Goal: Task Accomplishment & Management: Use online tool/utility

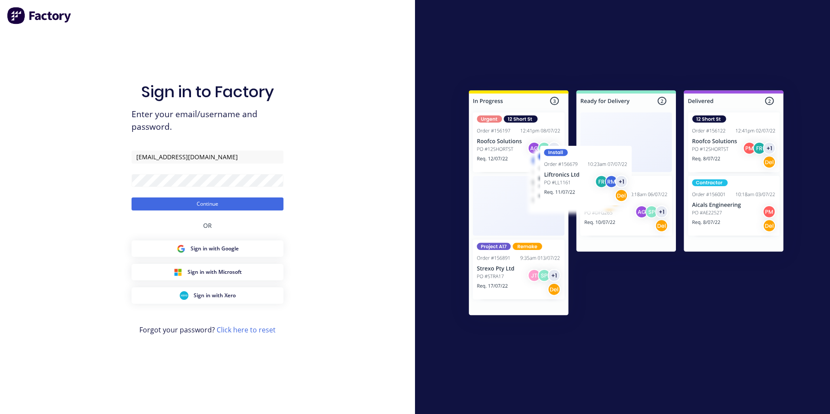
click at [132, 197] on button "Continue" at bounding box center [208, 203] width 152 height 13
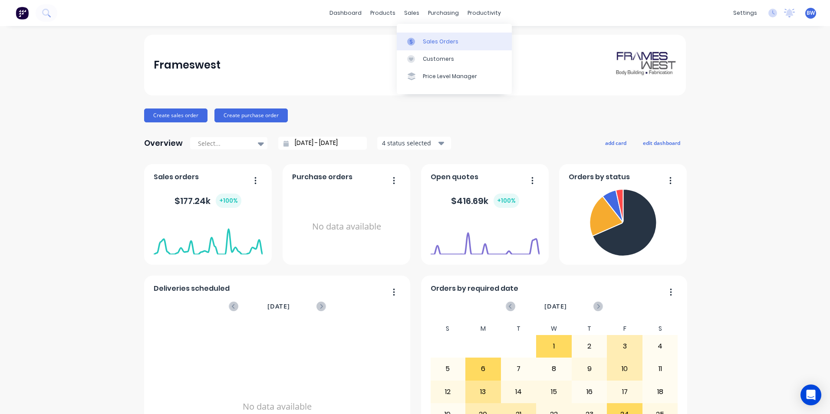
click at [411, 36] on link "Sales Orders" at bounding box center [454, 41] width 115 height 17
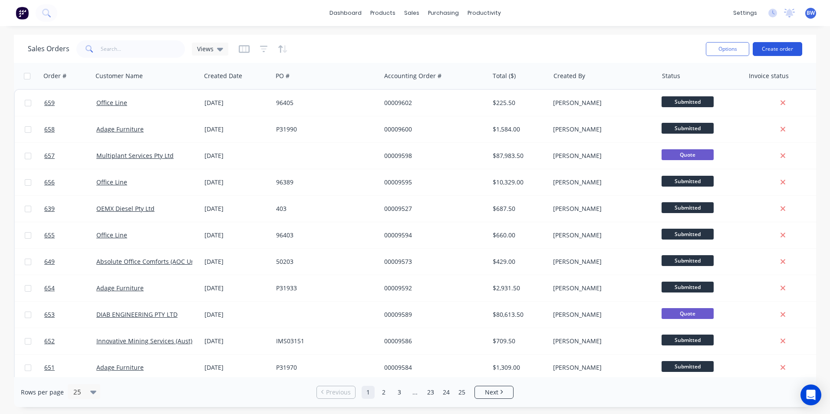
click at [793, 49] on button "Create order" at bounding box center [777, 49] width 49 height 14
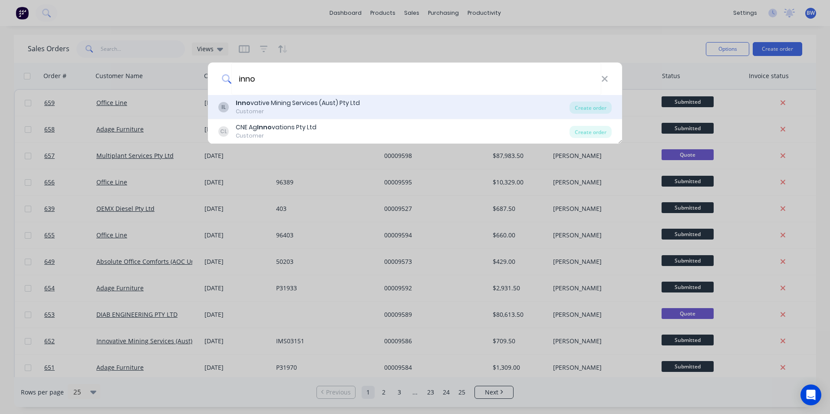
type input "inno"
click at [383, 112] on div "IL Inno vative Mining Services (Aust) Pty Ltd Customer" at bounding box center [393, 107] width 351 height 17
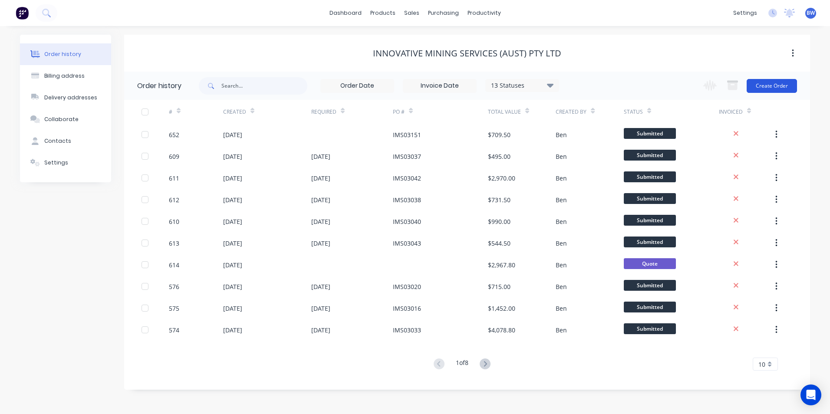
click at [767, 83] on button "Create Order" at bounding box center [772, 86] width 50 height 14
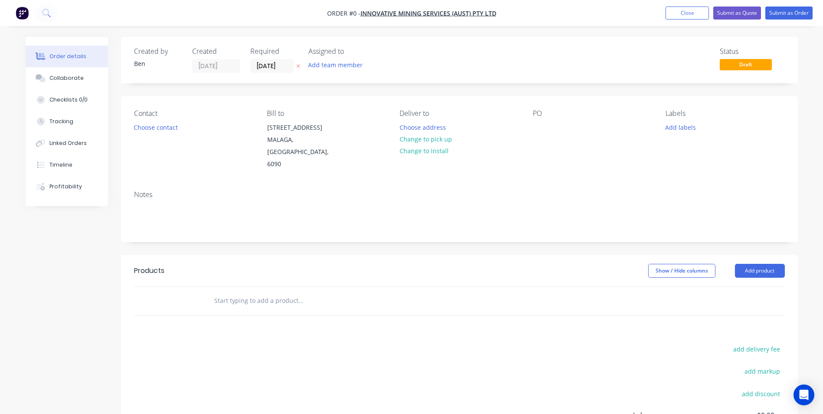
click at [297, 66] on icon "button" at bounding box center [298, 65] width 4 height 5
click at [421, 129] on button "Choose address" at bounding box center [423, 127] width 56 height 12
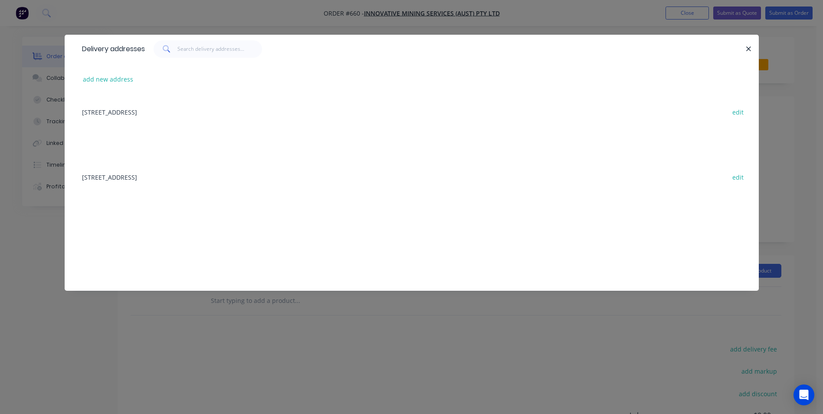
click at [158, 113] on div "[STREET_ADDRESS] edit" at bounding box center [412, 111] width 668 height 33
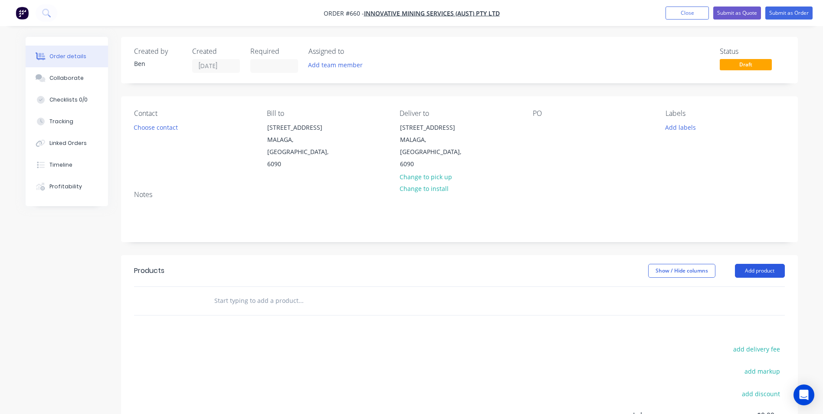
click at [756, 264] on button "Add product" at bounding box center [760, 271] width 50 height 14
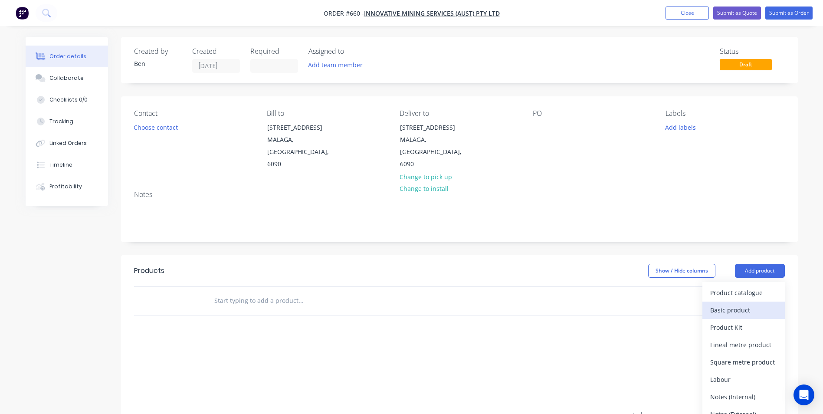
click at [733, 304] on div "Basic product" at bounding box center [743, 310] width 67 height 13
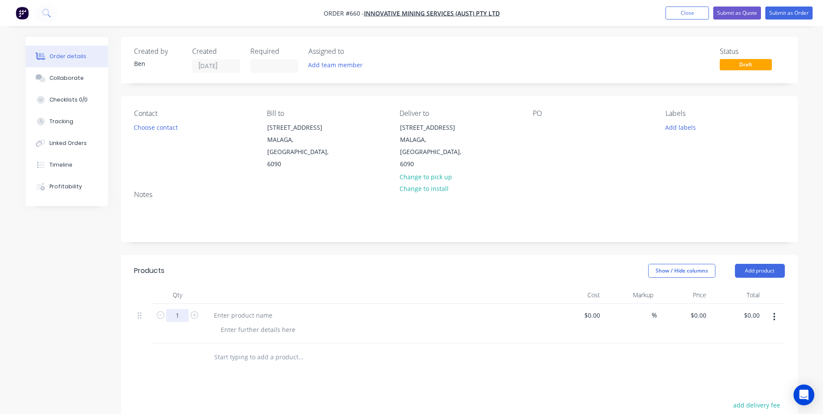
click at [184, 309] on input "1" at bounding box center [177, 315] width 23 height 13
type input "20"
click at [230, 309] on div at bounding box center [243, 315] width 72 height 13
click at [279, 286] on div at bounding box center [377, 294] width 347 height 17
click at [261, 309] on div at bounding box center [243, 315] width 72 height 13
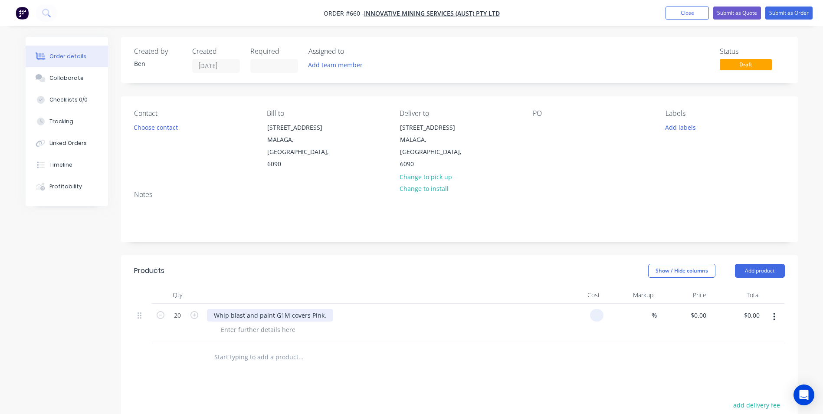
type input "$0.00"
type input "$47.50"
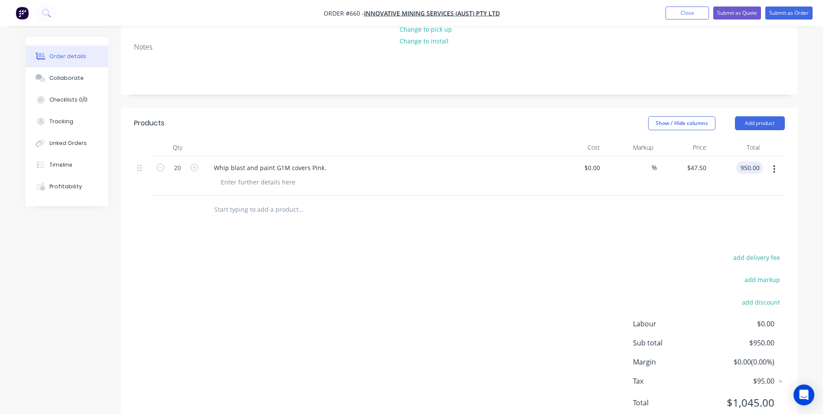
scroll to position [167, 0]
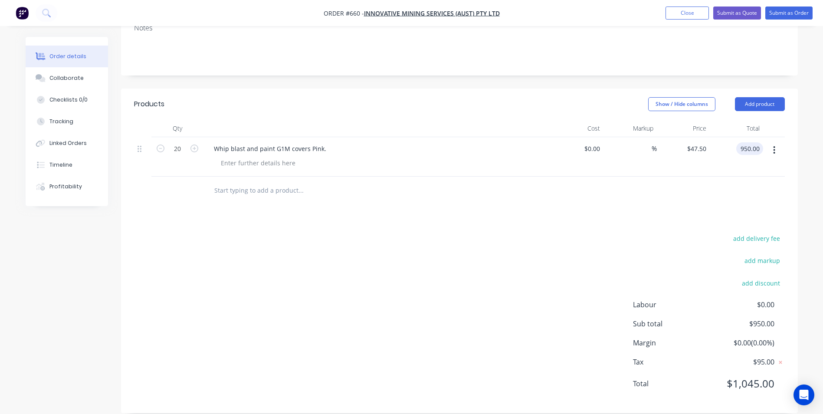
type input "$950.00"
click at [344, 270] on div "add delivery fee add markup add discount Labour $0.00 Sub total $950.00 Margin …" at bounding box center [459, 317] width 651 height 168
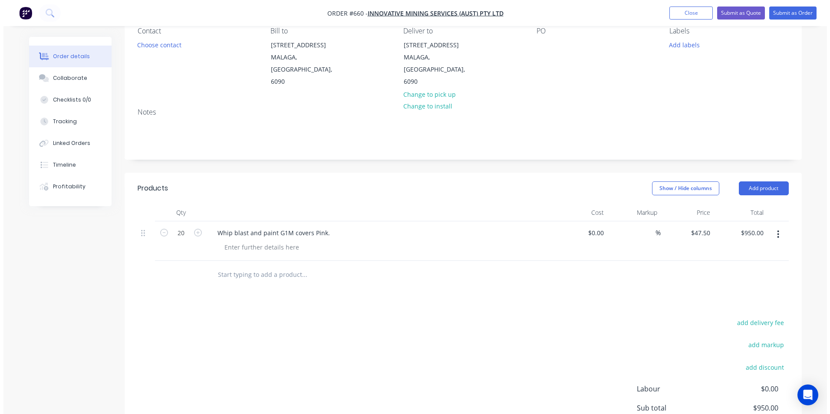
scroll to position [0, 0]
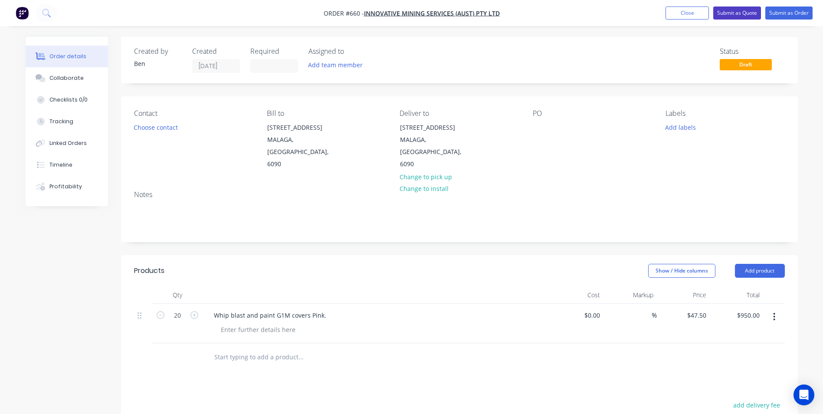
click at [735, 17] on button "Submit as Quote" at bounding box center [738, 13] width 48 height 13
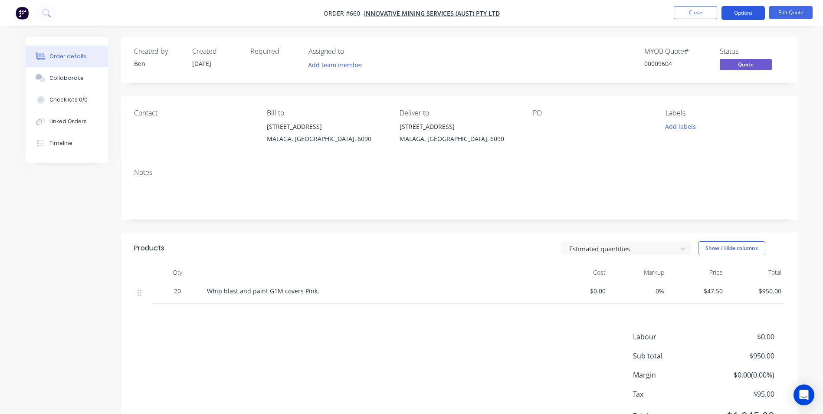
click at [743, 10] on button "Options" at bounding box center [743, 13] width 43 height 14
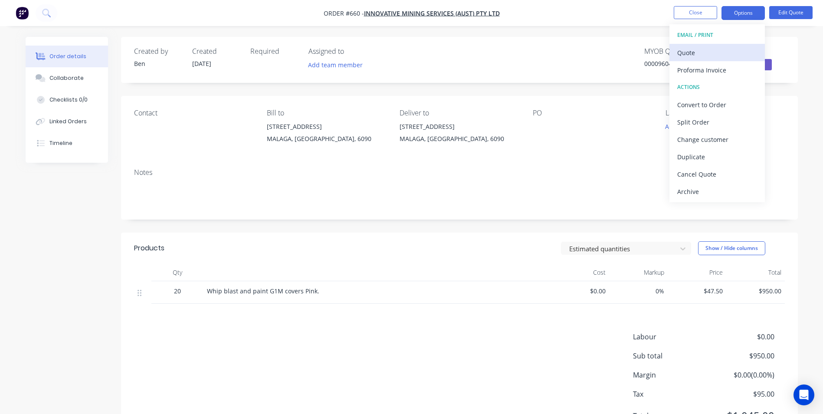
click at [718, 45] on button "Quote" at bounding box center [717, 52] width 95 height 17
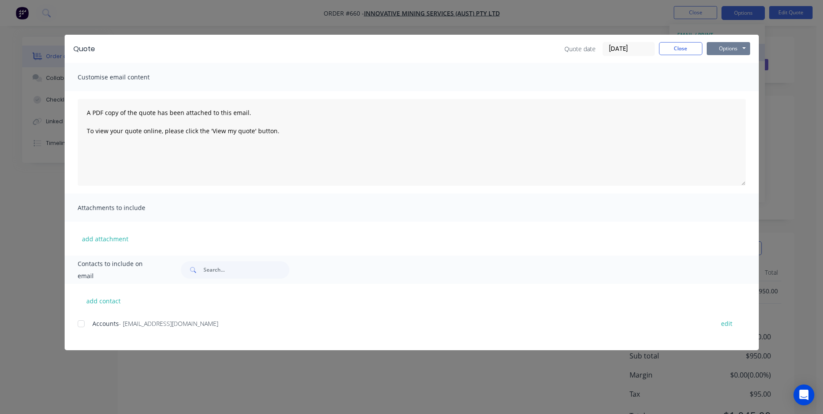
click at [718, 45] on button "Options" at bounding box center [728, 48] width 43 height 13
click at [715, 59] on button "Preview" at bounding box center [735, 64] width 56 height 14
click at [682, 53] on button "Close" at bounding box center [680, 48] width 43 height 13
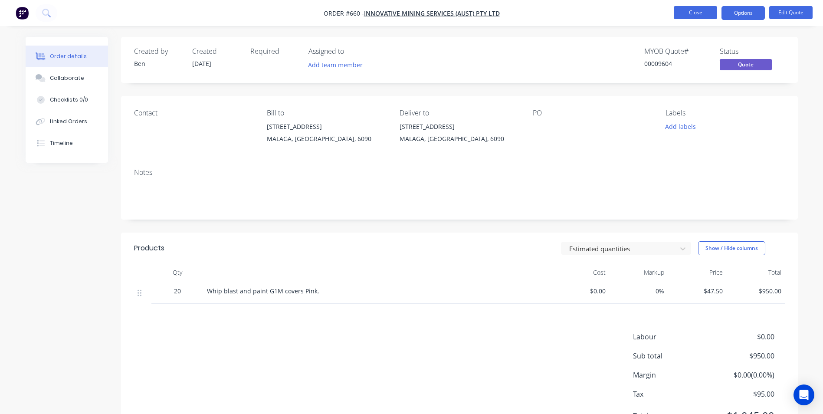
click at [689, 10] on button "Close" at bounding box center [695, 12] width 43 height 13
